Goal: Navigation & Orientation: Find specific page/section

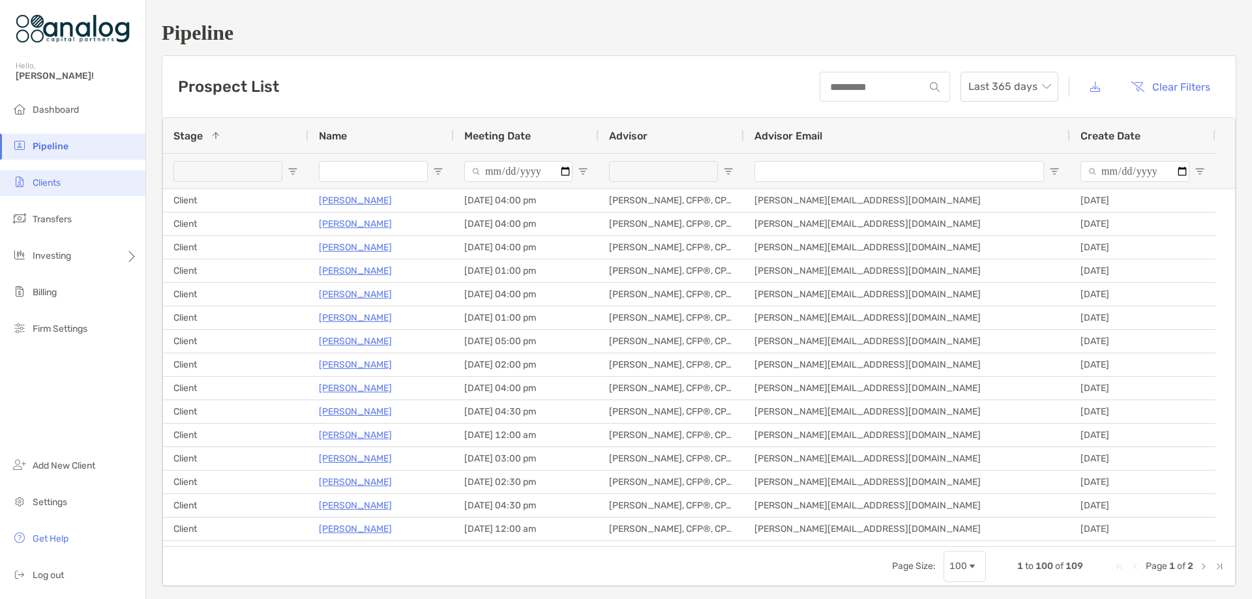
click at [45, 183] on span "Clients" at bounding box center [47, 182] width 28 height 11
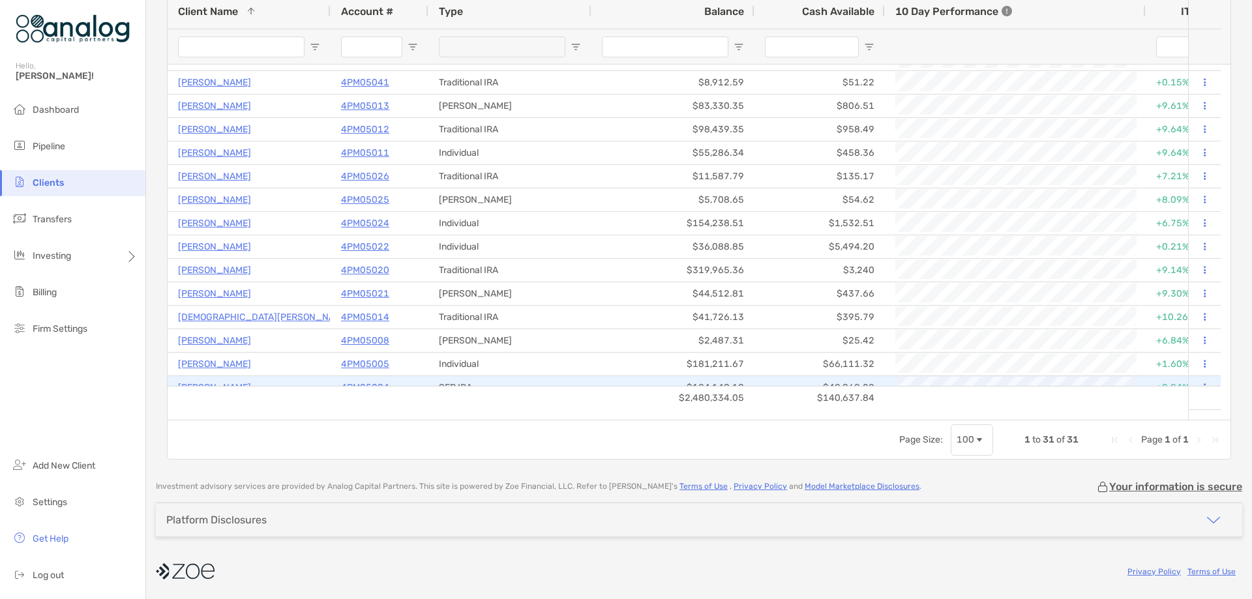
scroll to position [67, 0]
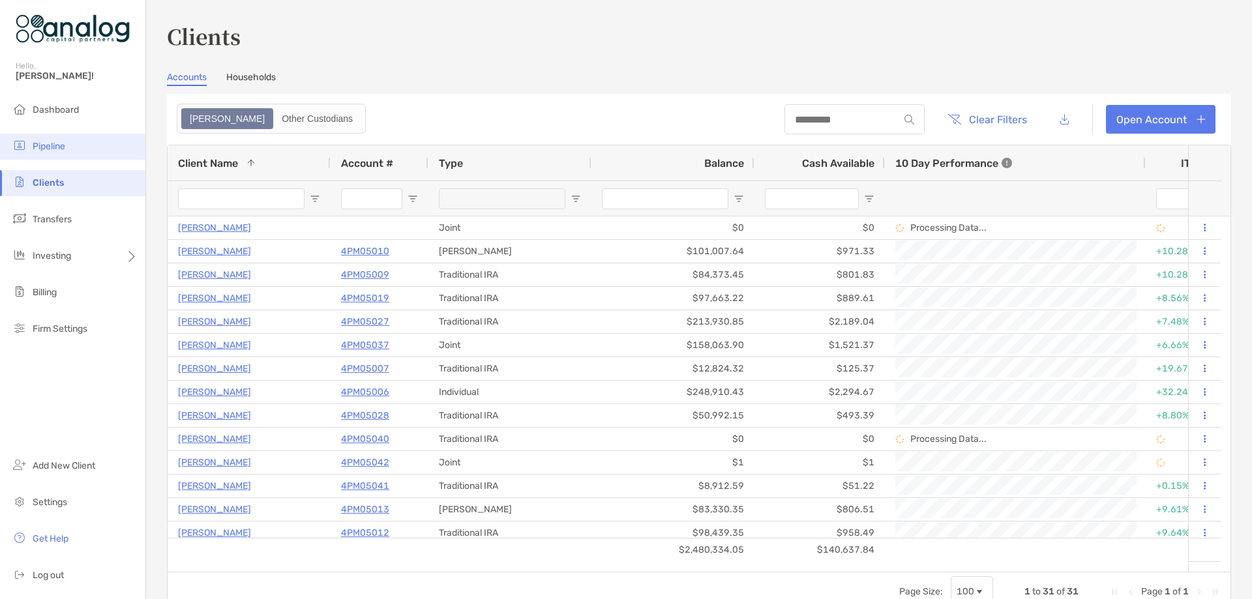
click at [57, 149] on span "Pipeline" at bounding box center [49, 146] width 33 height 11
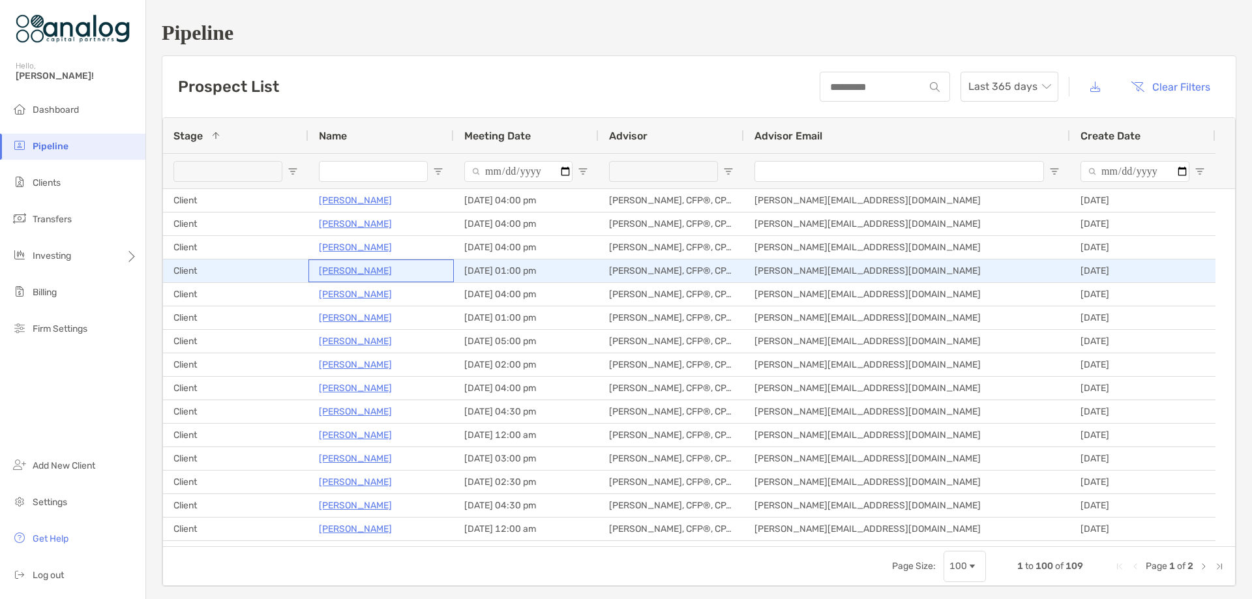
click at [329, 273] on p "John Fagan Jr" at bounding box center [355, 271] width 73 height 16
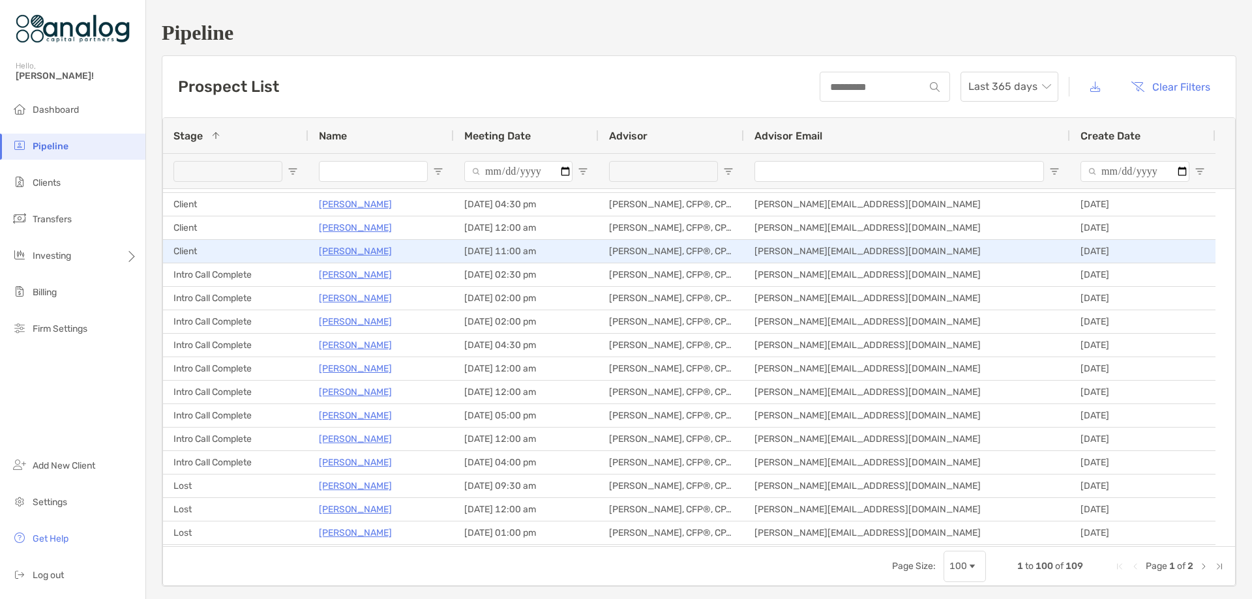
scroll to position [326, 0]
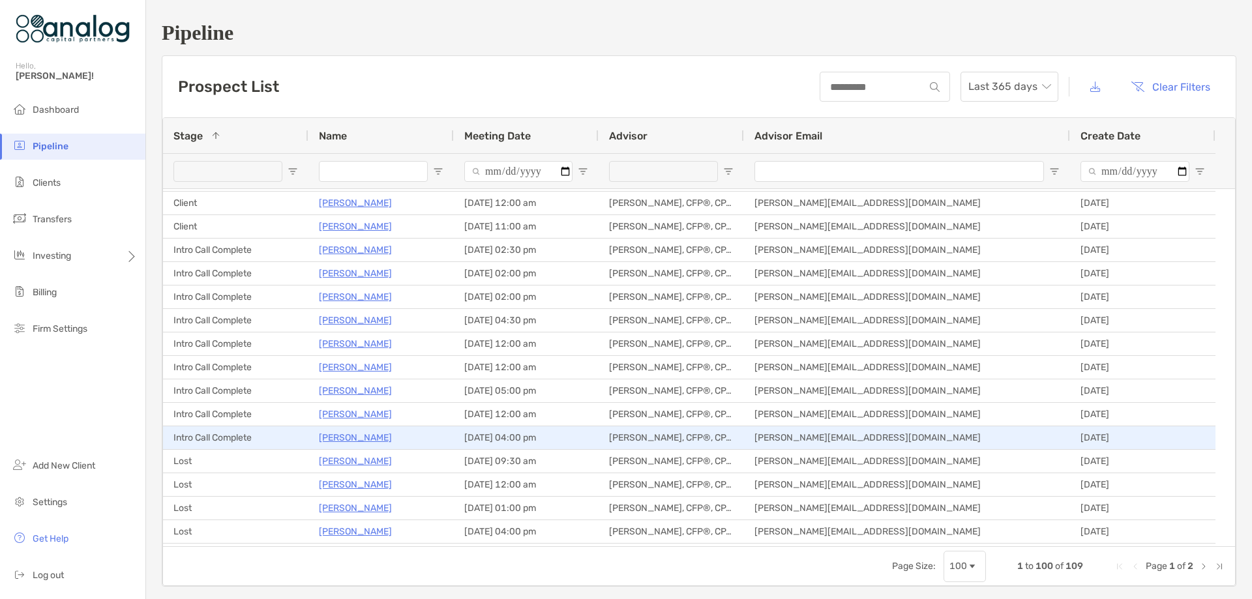
click at [365, 436] on p "Christopher Chokola" at bounding box center [355, 438] width 73 height 16
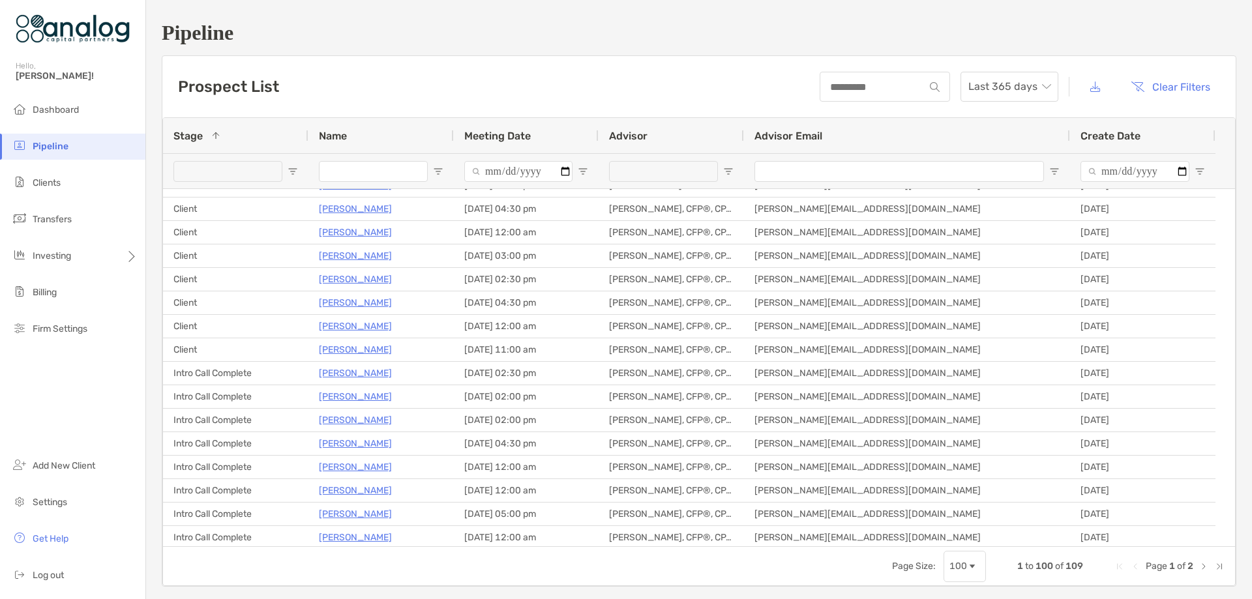
scroll to position [0, 0]
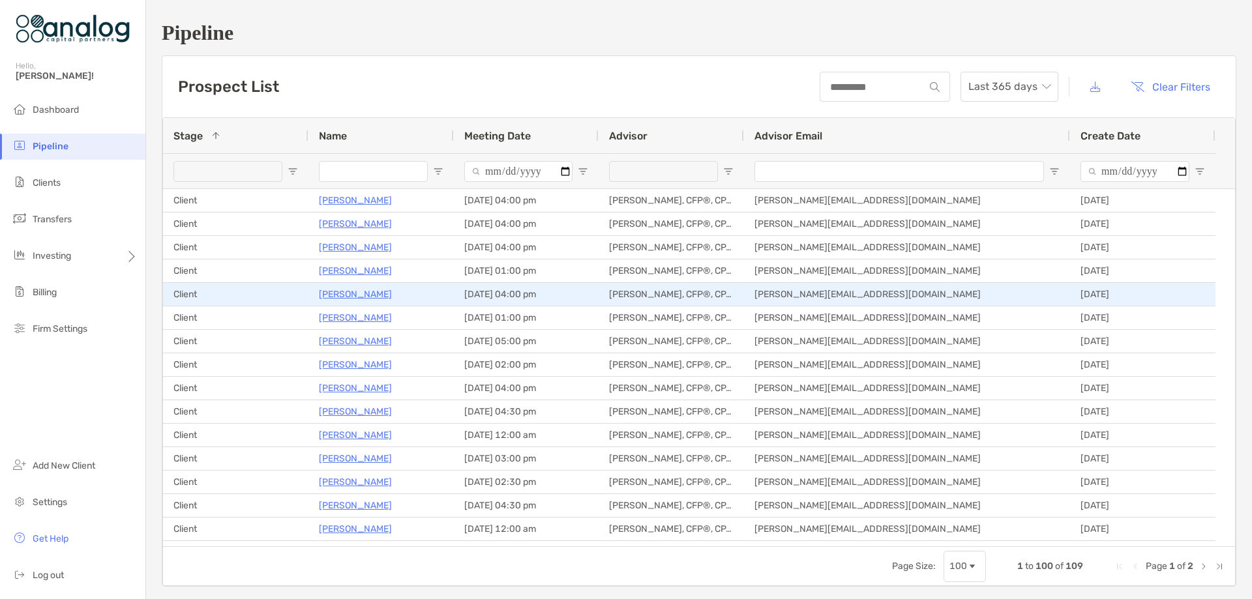
click at [342, 288] on p "ODelle Hall" at bounding box center [355, 294] width 73 height 16
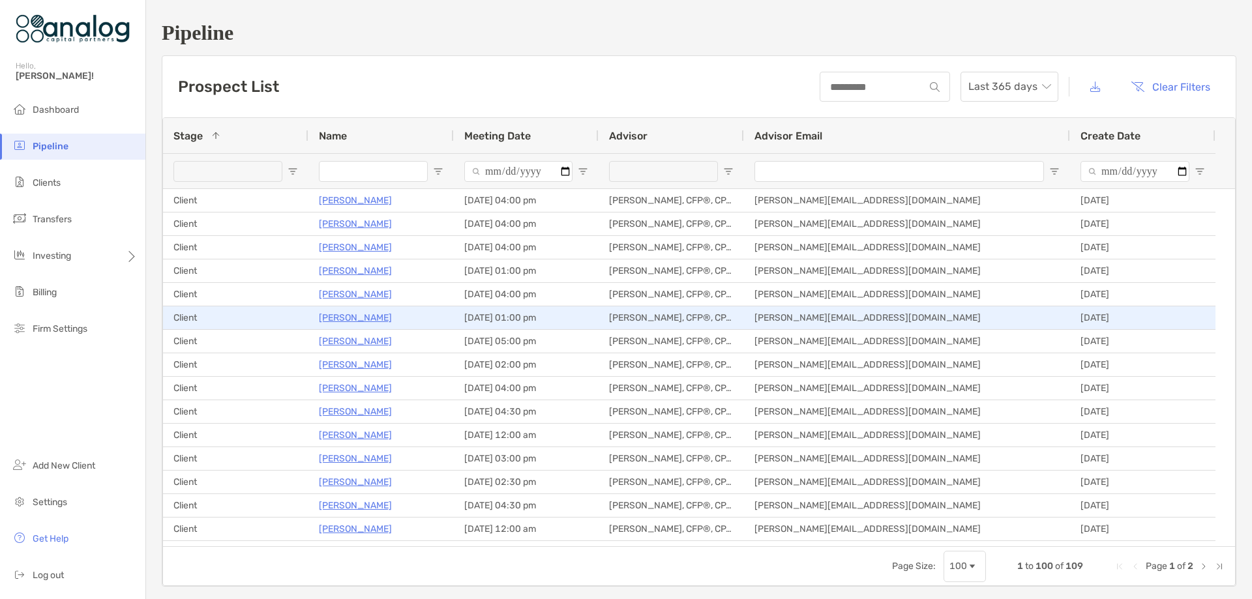
click at [351, 316] on p "[PERSON_NAME]" at bounding box center [355, 318] width 73 height 16
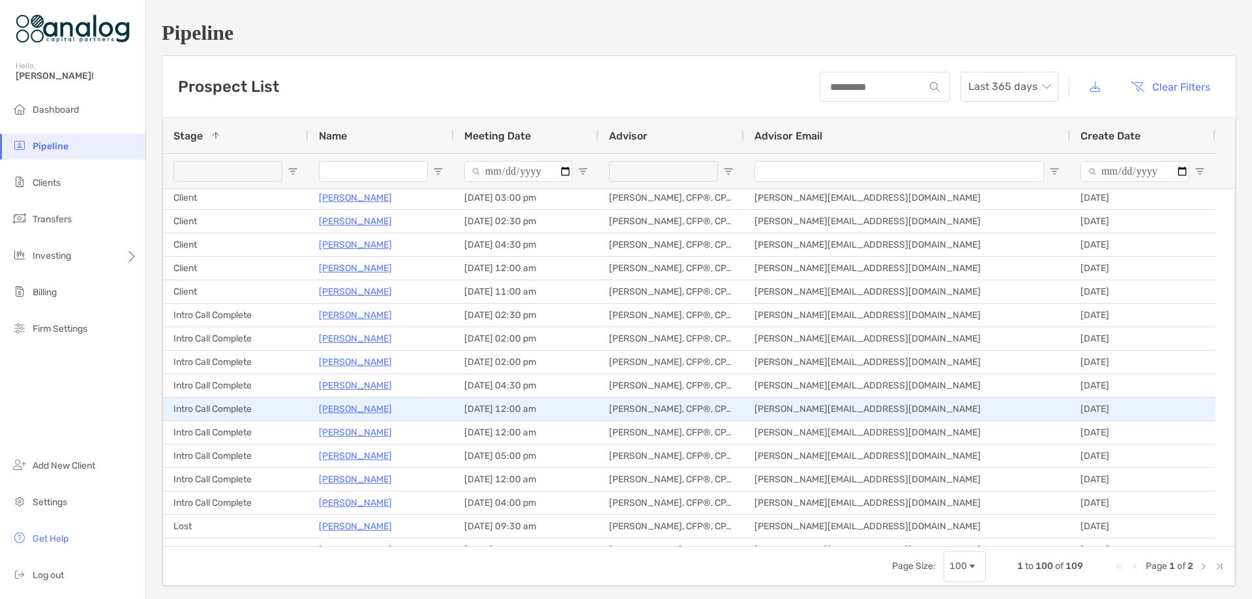
scroll to position [326, 0]
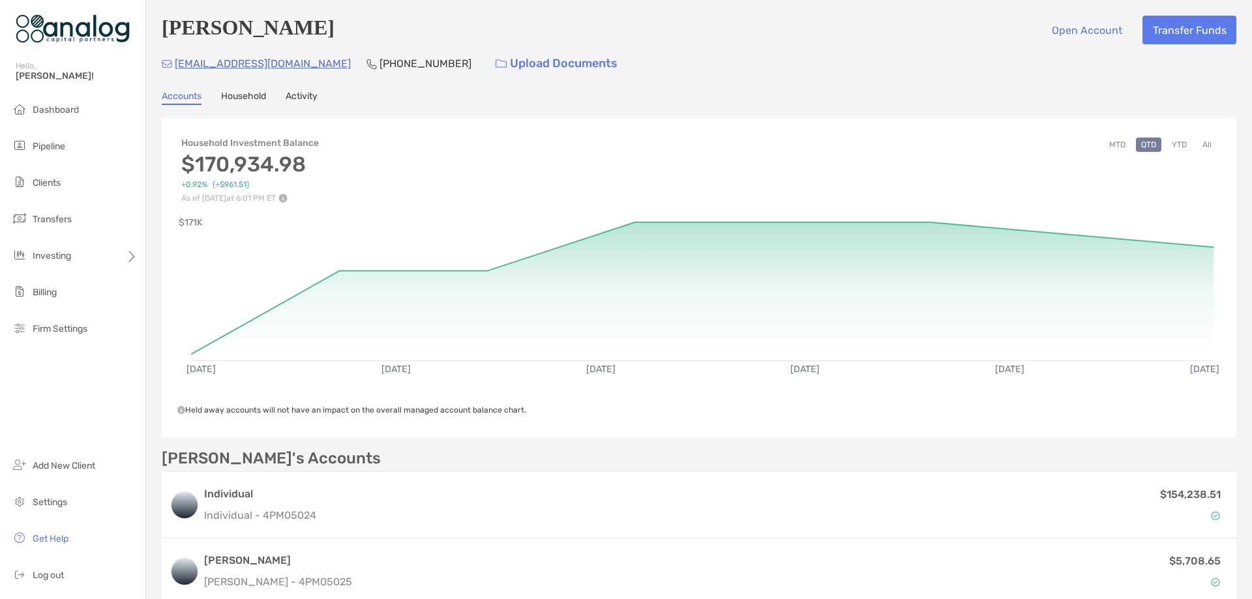
click at [1167, 147] on button "YTD" at bounding box center [1179, 145] width 25 height 14
